Goal: Information Seeking & Learning: Check status

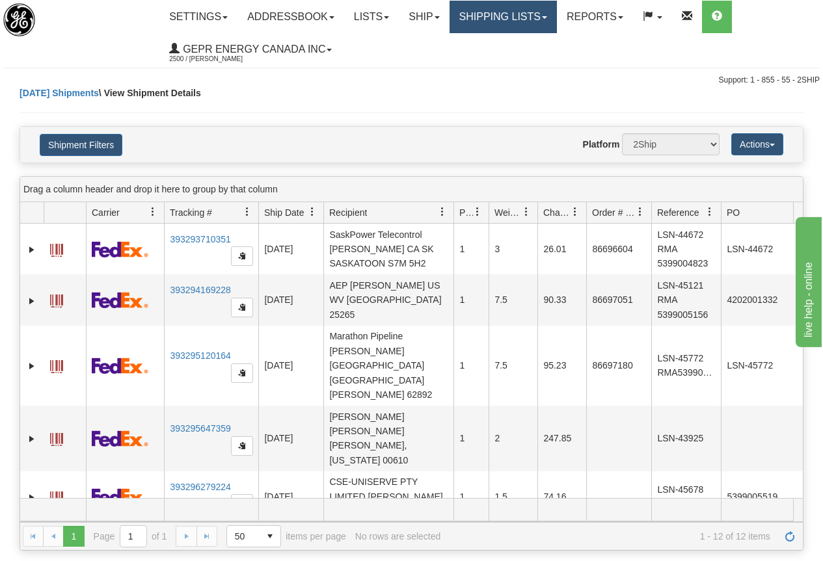
click at [486, 16] on link "Shipping lists" at bounding box center [502, 17] width 107 height 33
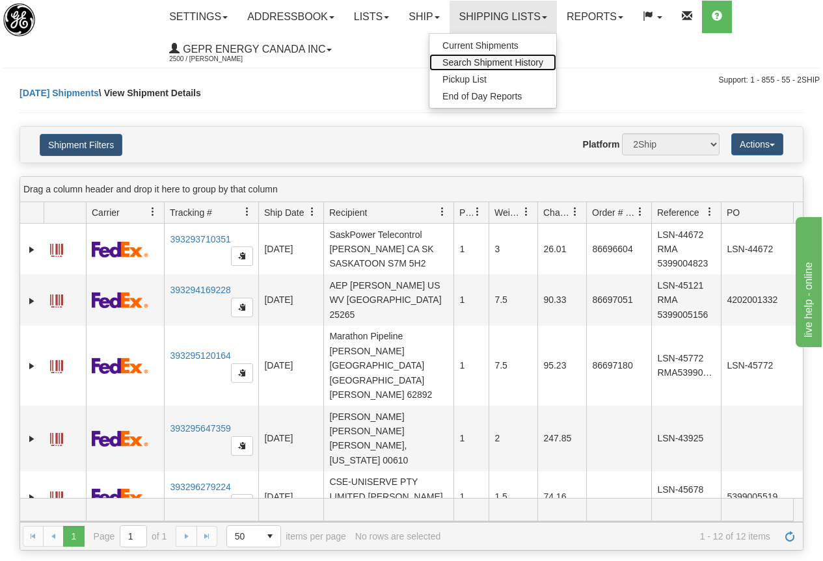
click at [497, 63] on span "Search Shipment History" at bounding box center [492, 62] width 101 height 10
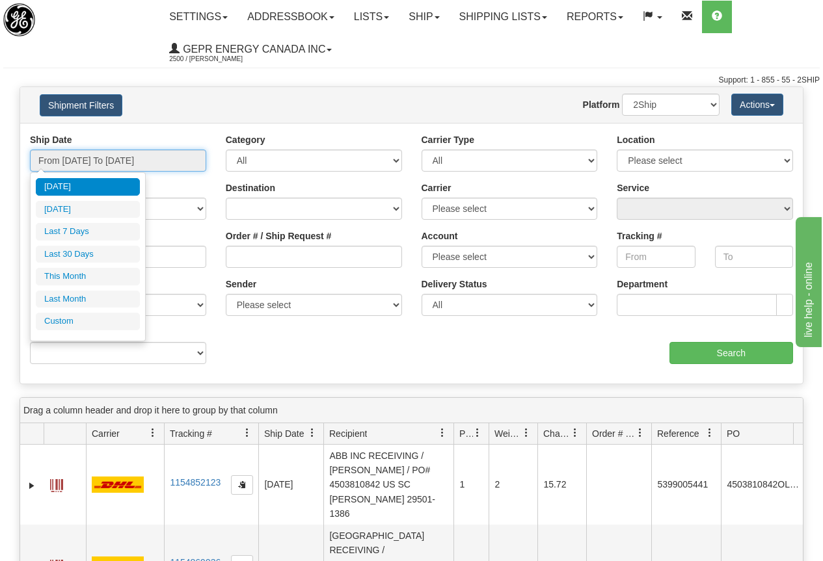
click at [122, 159] on input "From 09/16/2025 To 09/17/2025" at bounding box center [118, 161] width 176 height 22
click at [89, 207] on li "[DATE]" at bounding box center [88, 210] width 104 height 18
type input "From 09/16/2025 To 09/16/2025"
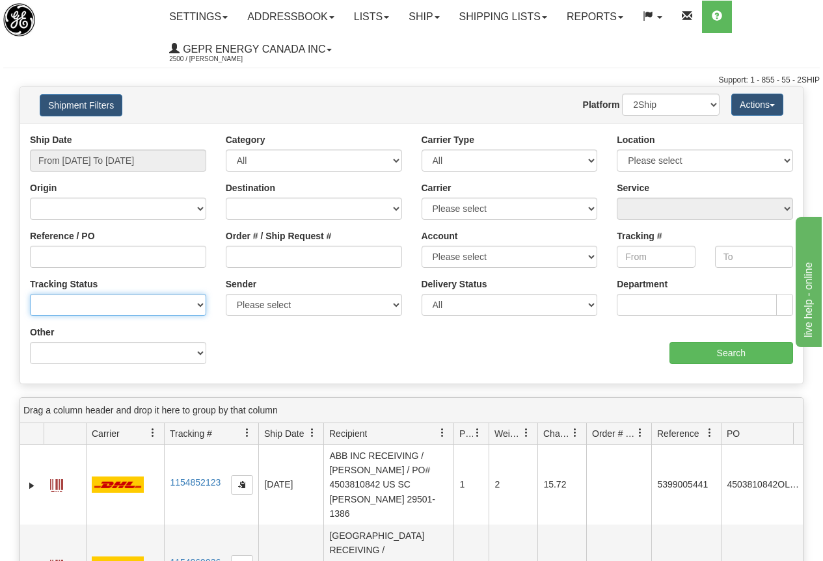
click at [124, 307] on select "No Tracking Info Delivered In Transit Out For Delivery Exception Partial Delive…" at bounding box center [118, 305] width 176 height 22
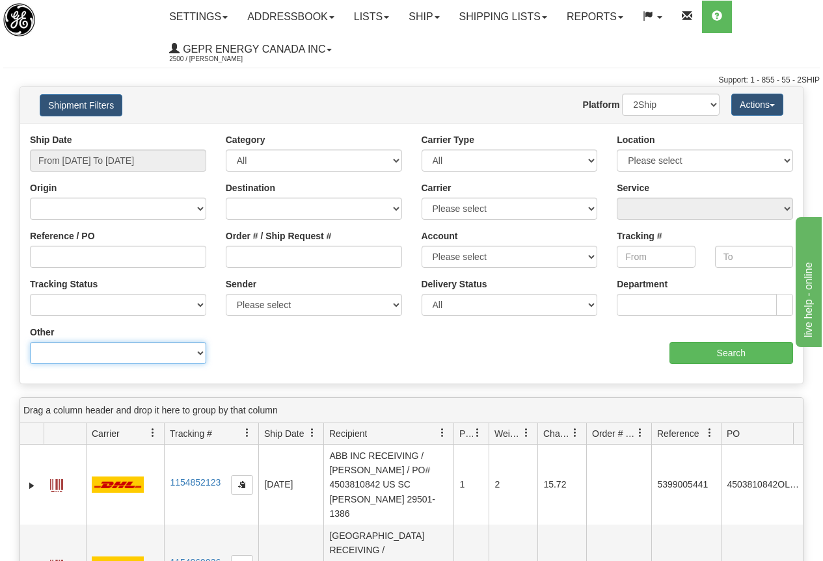
click at [109, 356] on select "Billing Account # Billing Type BOL # (LTL) Commodity Or Documents Consolidation…" at bounding box center [118, 353] width 176 height 22
select select "Recipient_Company"
click at [30, 342] on select "Billing Account # Billing Type BOL # (LTL) Commodity Or Documents Consolidation…" at bounding box center [118, 353] width 176 height 22
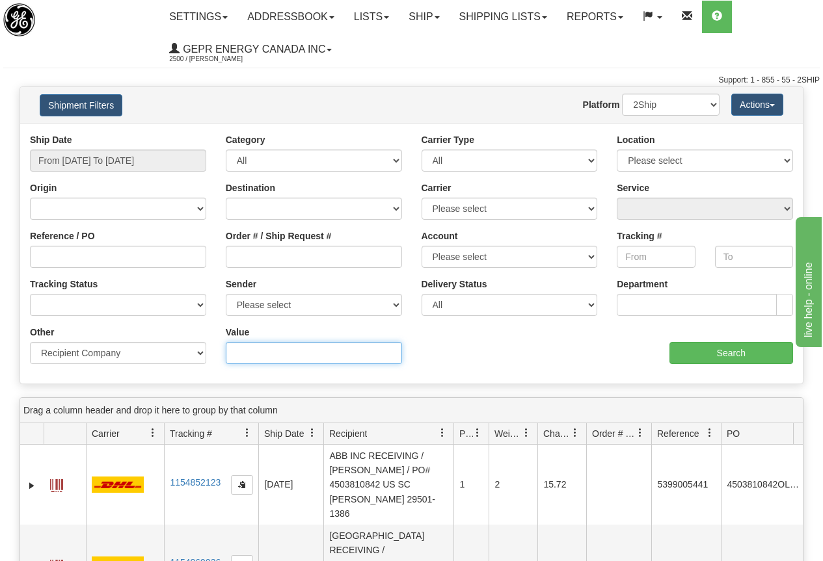
click at [243, 351] on input "Value" at bounding box center [314, 353] width 176 height 22
type input "state"
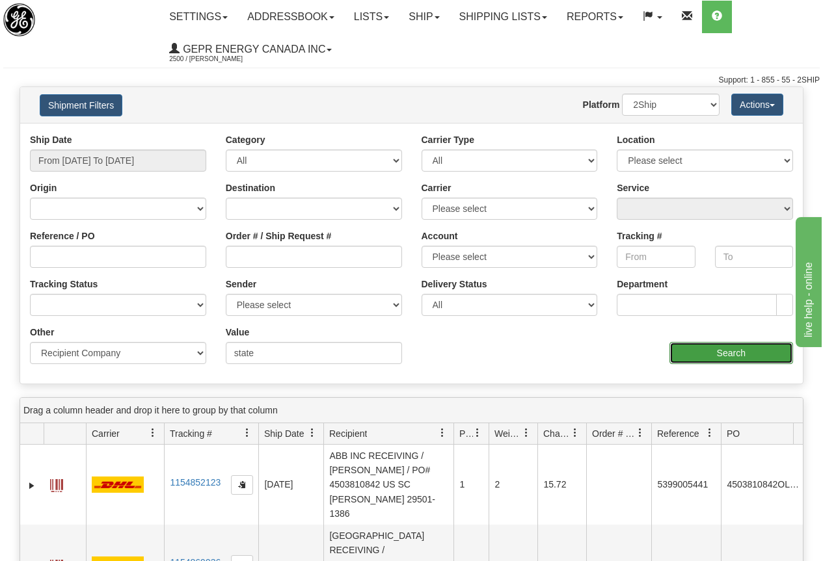
click at [732, 353] on input "Search" at bounding box center [731, 353] width 124 height 22
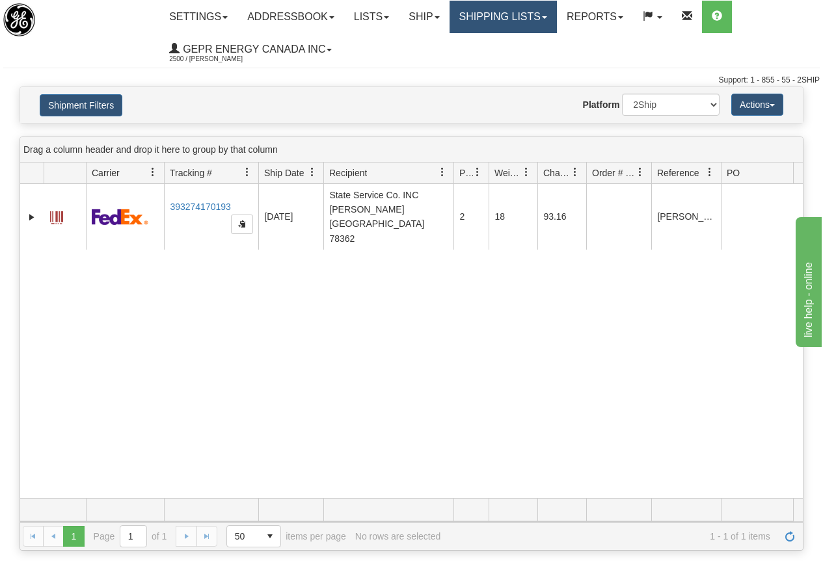
click at [525, 15] on link "Shipping lists" at bounding box center [502, 17] width 107 height 33
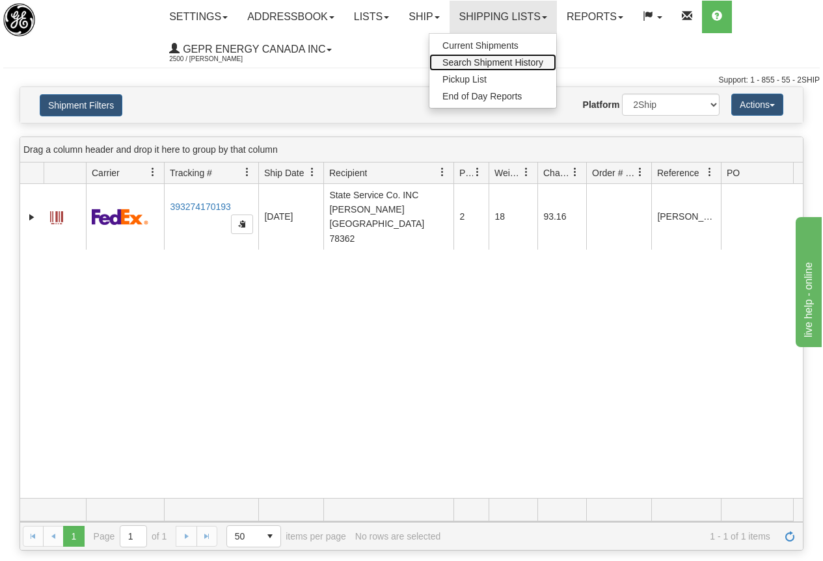
click at [504, 61] on span "Search Shipment History" at bounding box center [492, 62] width 101 height 10
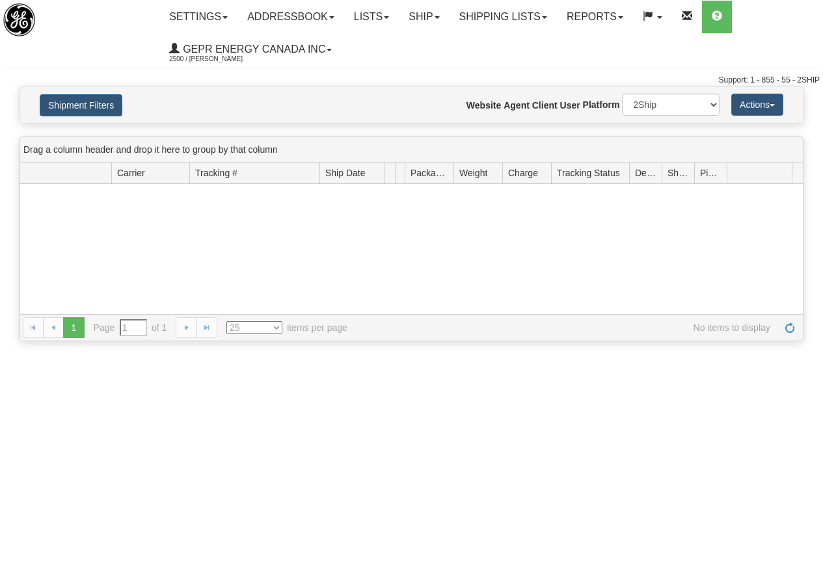
type input "From [DATE] To [DATE]"
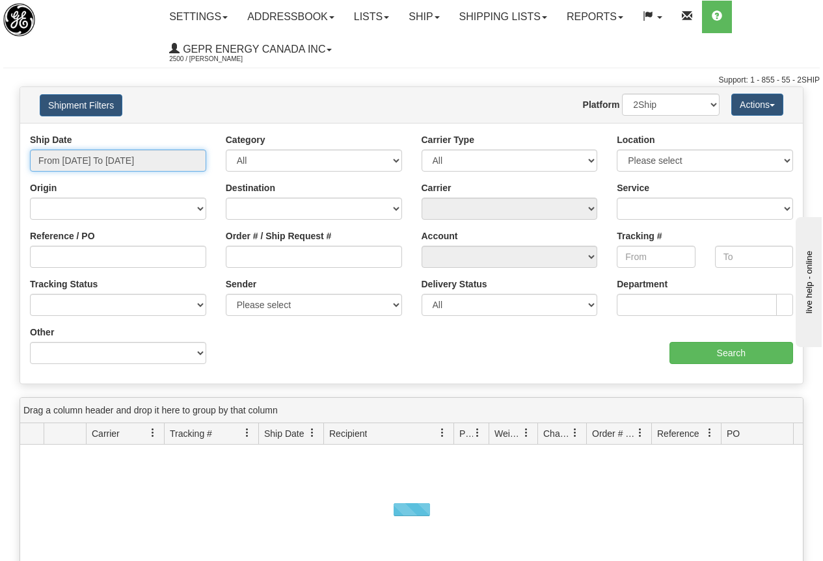
type input "[DATE]"
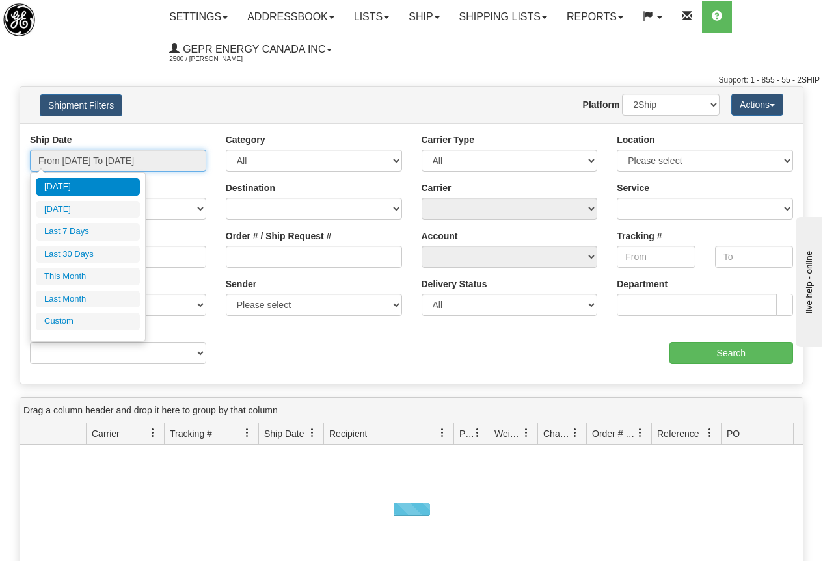
click at [139, 158] on input "From [DATE] To [DATE]" at bounding box center [118, 161] width 176 height 22
type input "[DATE]"
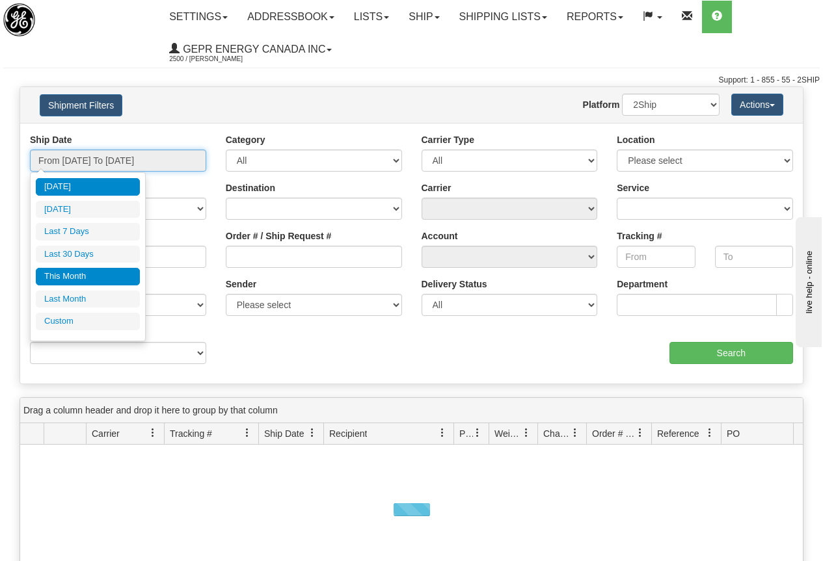
type input "[DATE]"
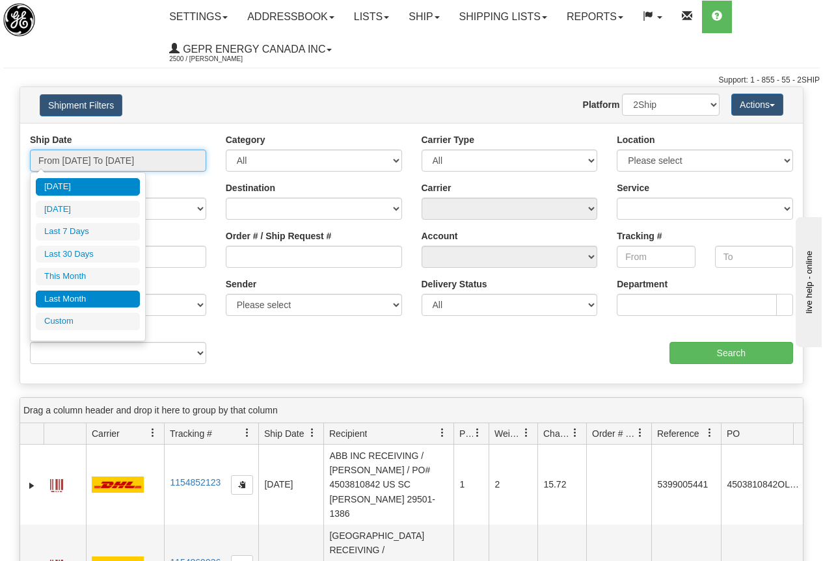
type input "[DATE]"
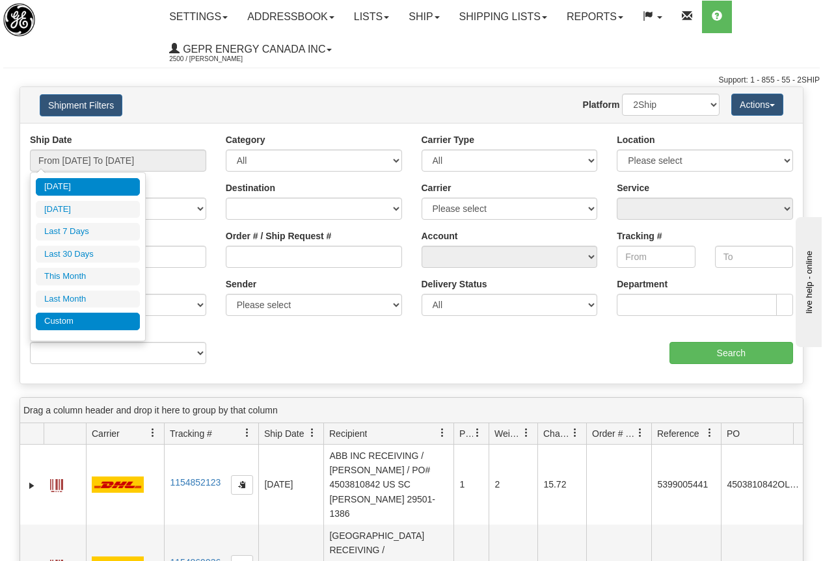
click at [70, 322] on li "Custom" at bounding box center [88, 322] width 104 height 18
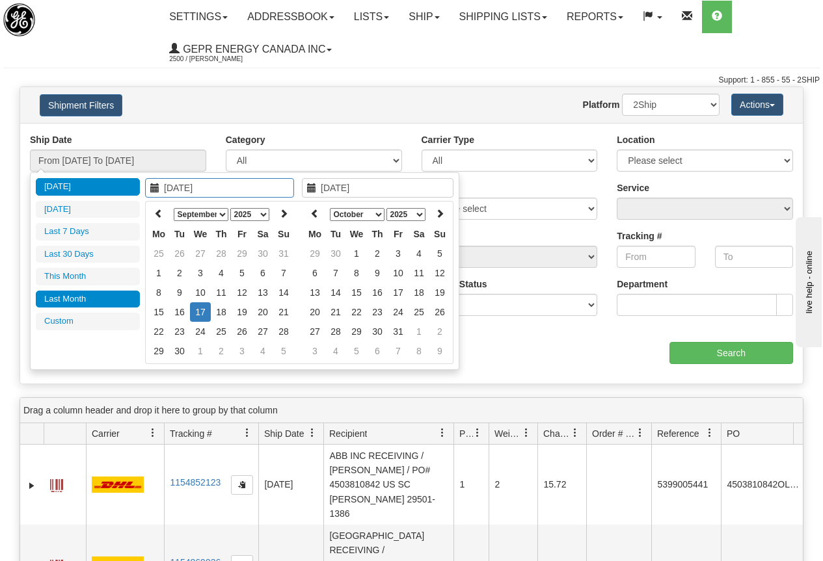
type input "[DATE]"
click at [155, 211] on icon at bounding box center [158, 213] width 9 height 9
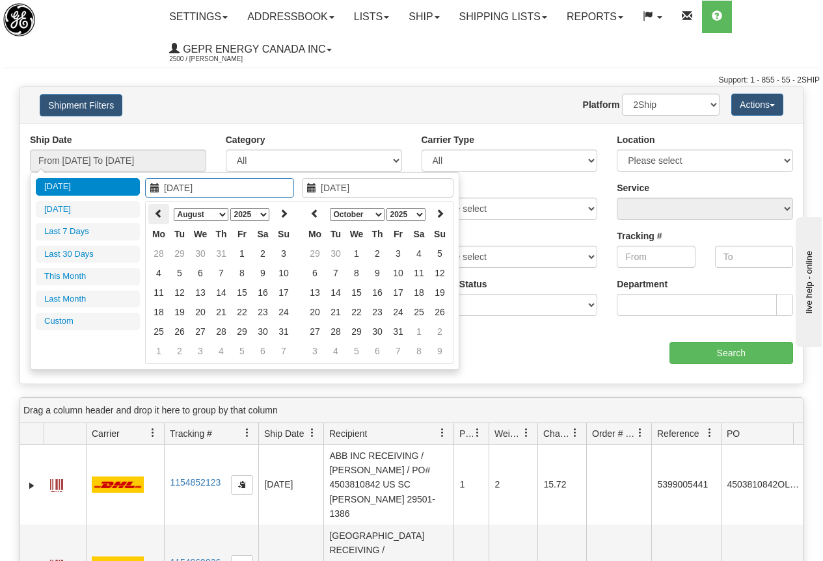
click at [153, 211] on th at bounding box center [158, 214] width 21 height 20
type input "[DATE]"
click at [179, 251] on td "1" at bounding box center [179, 254] width 21 height 20
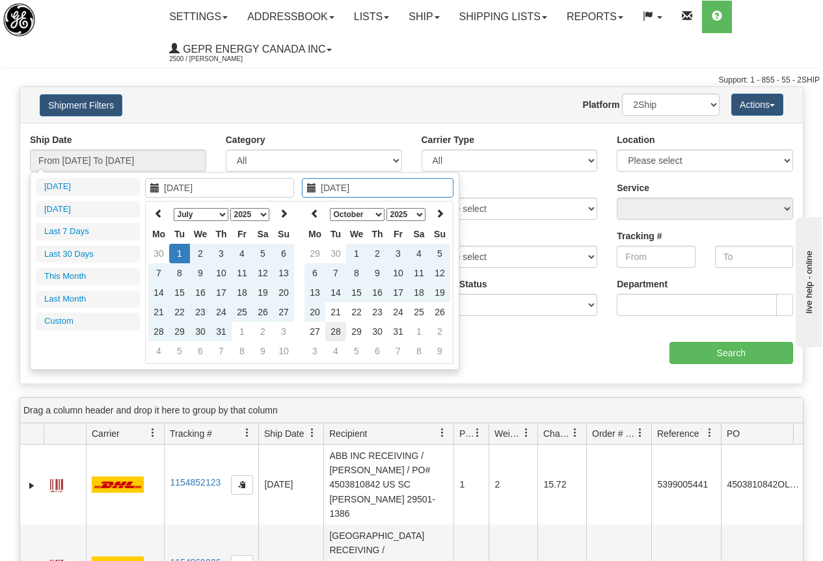
type input "[DATE]"
click at [329, 330] on td "28" at bounding box center [335, 332] width 21 height 20
type input "From [DATE] To [DATE]"
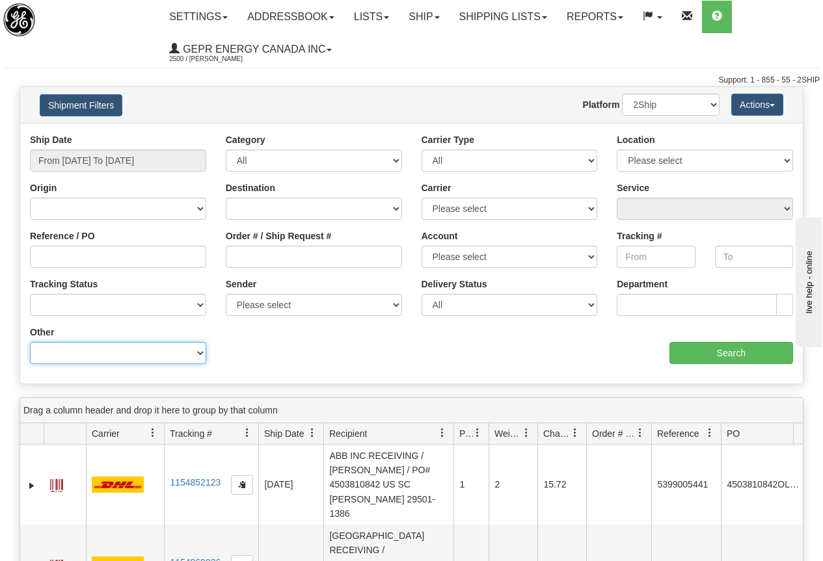
click at [86, 358] on select "Billing Account # Billing Type BOL # (LTL) Commodity Or Documents Consolidation…" at bounding box center [118, 353] width 176 height 22
select select "Recipient_ZIP"
click at [30, 342] on select "Billing Account # Billing Type BOL # (LTL) Commodity Or Documents Consolidation…" at bounding box center [118, 353] width 176 height 22
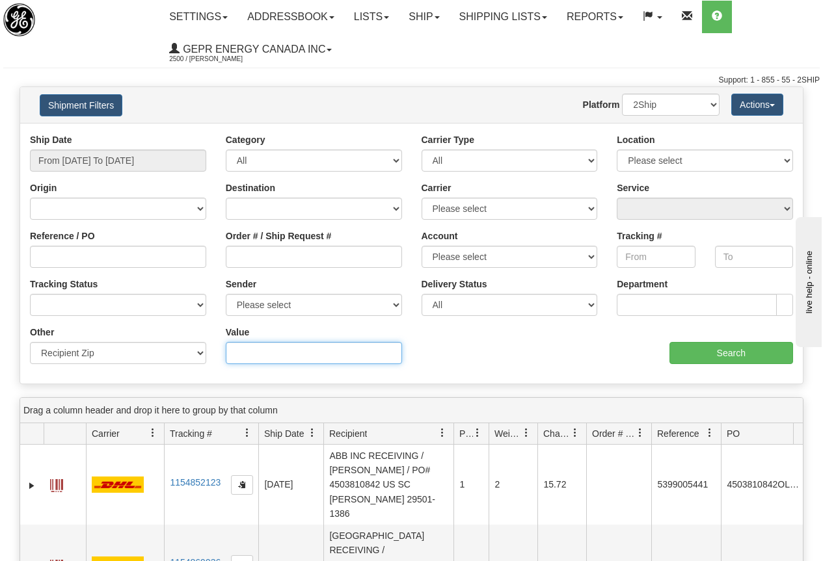
click at [248, 351] on input "Value" at bounding box center [314, 353] width 176 height 22
type input "78362"
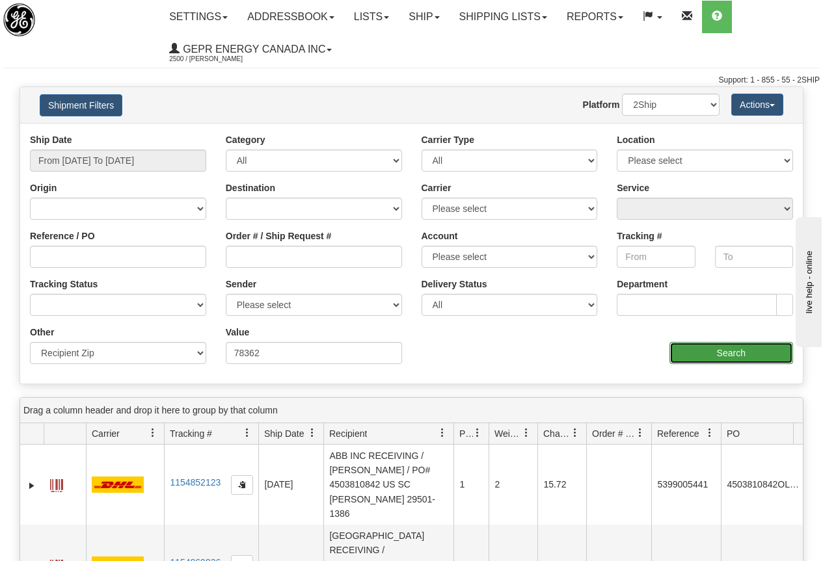
click at [726, 354] on input "Search" at bounding box center [731, 353] width 124 height 22
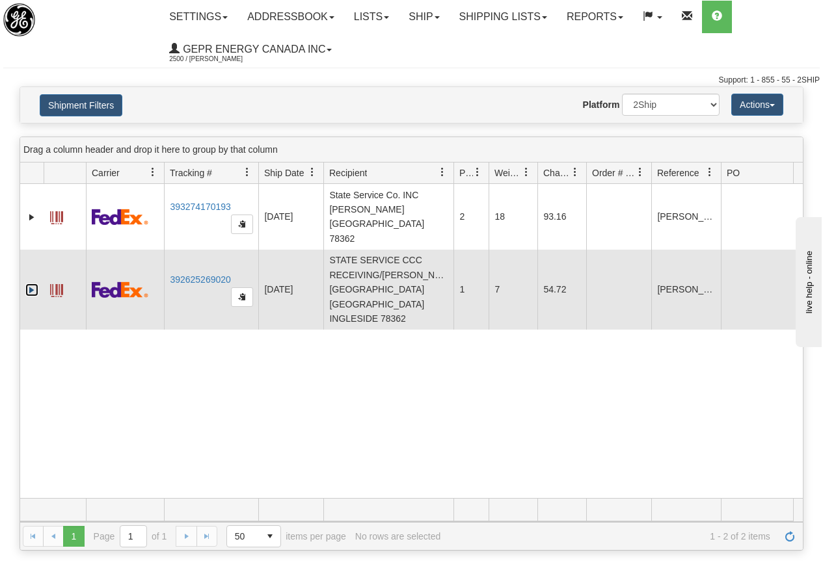
click at [31, 284] on link "Expand" at bounding box center [31, 290] width 13 height 13
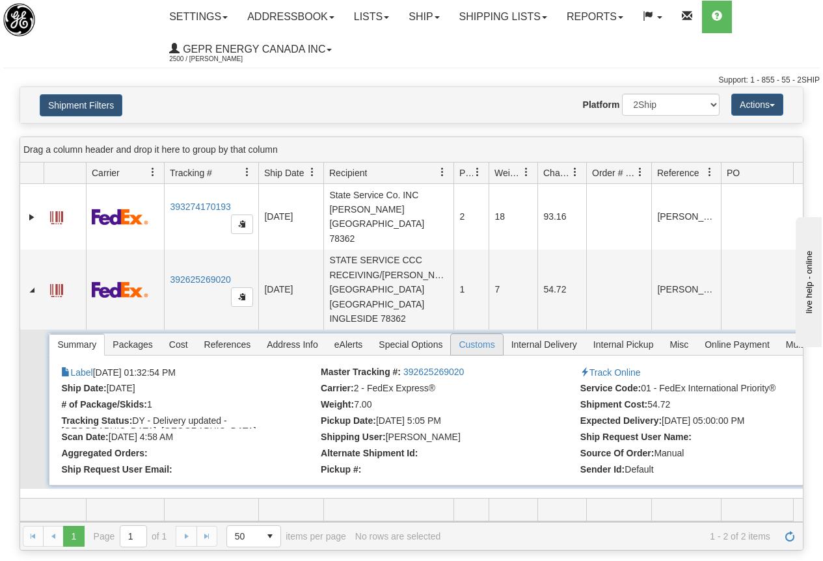
click at [477, 334] on span "Customs" at bounding box center [476, 344] width 51 height 21
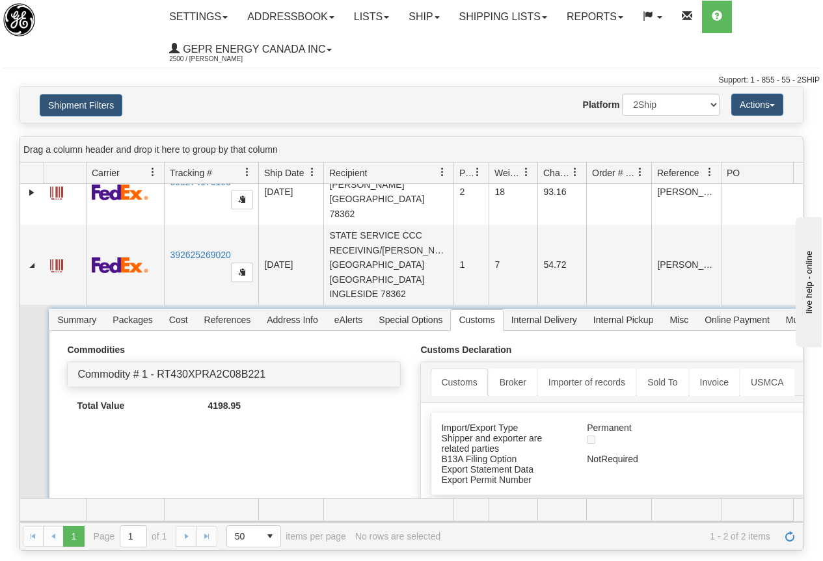
scroll to position [38, 0]
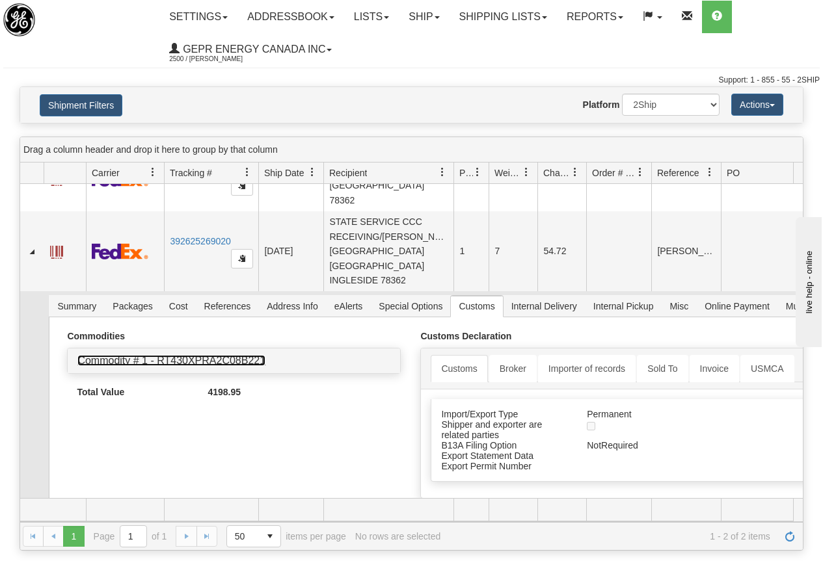
click at [251, 355] on link "Commodity # 1 - RT430XPRA2C08B221" at bounding box center [171, 360] width 188 height 11
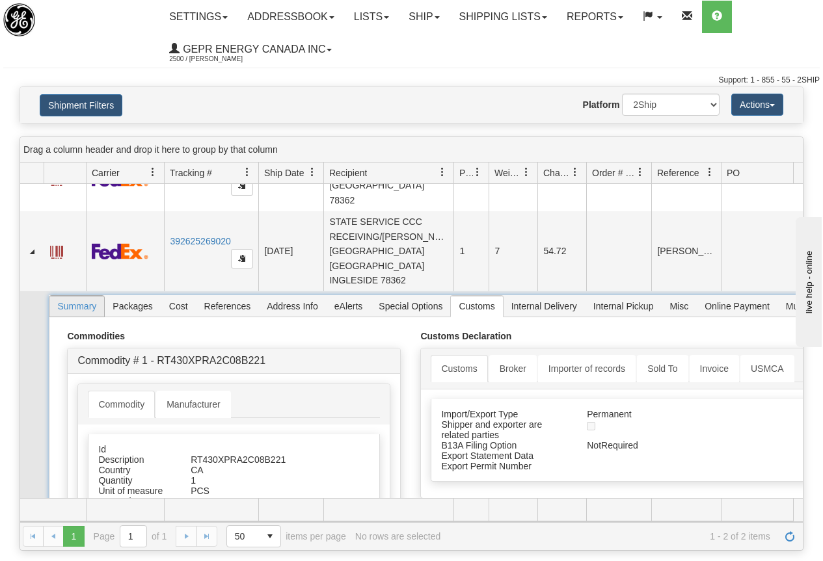
click at [90, 296] on span "Summary" at bounding box center [76, 306] width 55 height 21
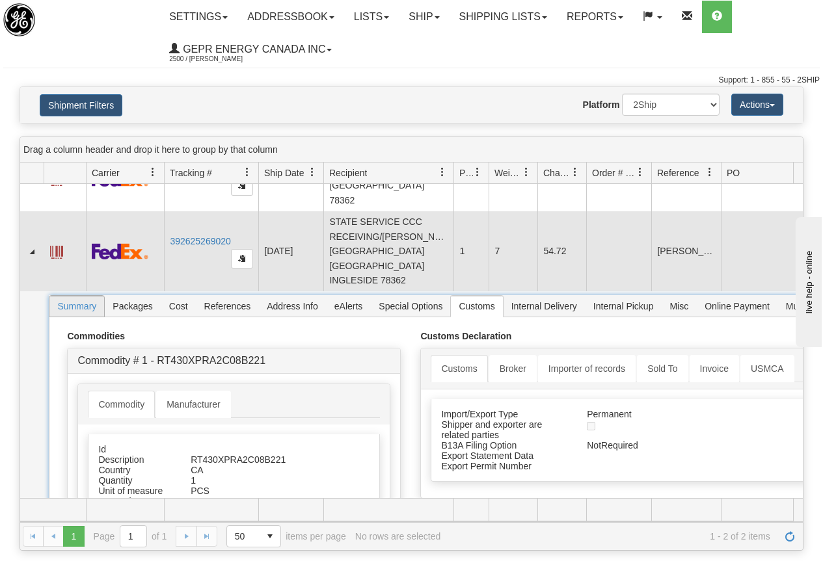
scroll to position [0, 0]
